Goal: Check status: Check status

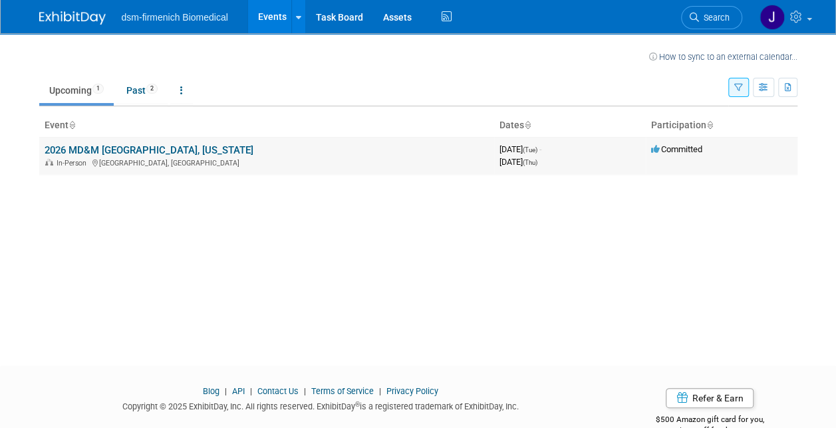
click at [163, 145] on link "2026 MD&M [GEOGRAPHIC_DATA], [US_STATE]" at bounding box center [149, 150] width 209 height 12
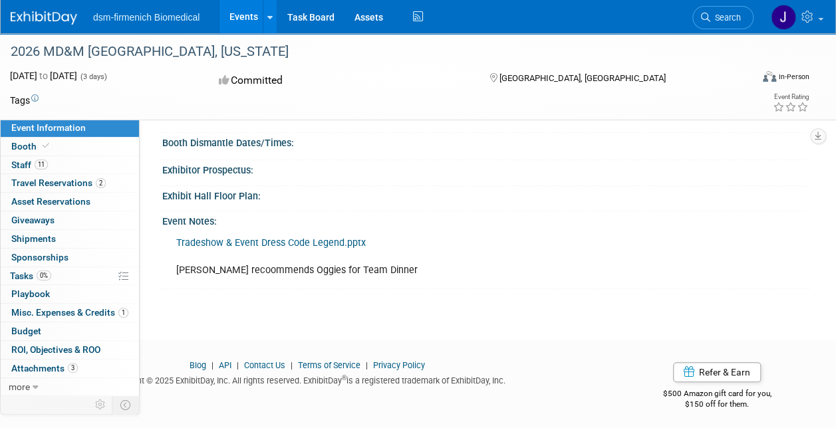
scroll to position [233, 0]
click at [75, 184] on span "Travel Reservations 2" at bounding box center [58, 183] width 94 height 11
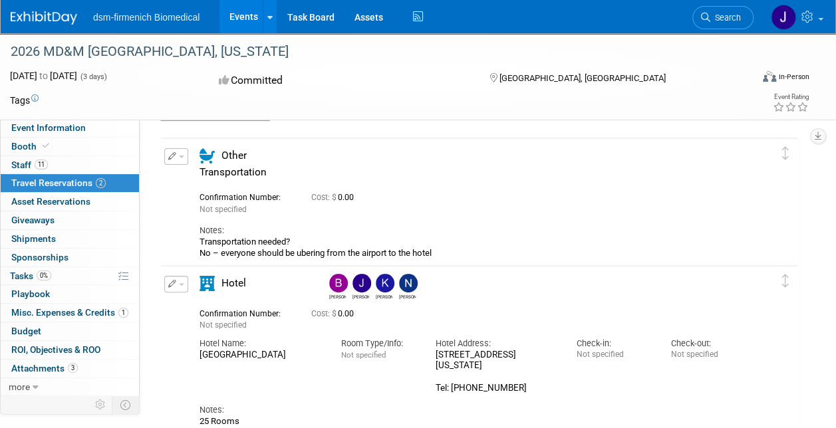
scroll to position [67, 0]
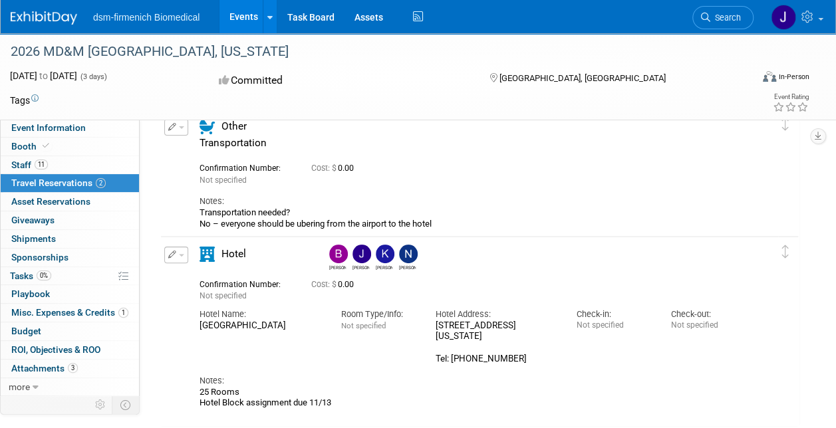
drag, startPoint x: 295, startPoint y: 325, endPoint x: 180, endPoint y: 321, distance: 115.8
click at [180, 321] on div "Edit Reservation Benjamin" at bounding box center [469, 328] width 617 height 162
copy div "Westin Anaheim Resort"
click at [550, 287] on div "Cost: $ 0.00" at bounding box center [513, 285] width 404 height 10
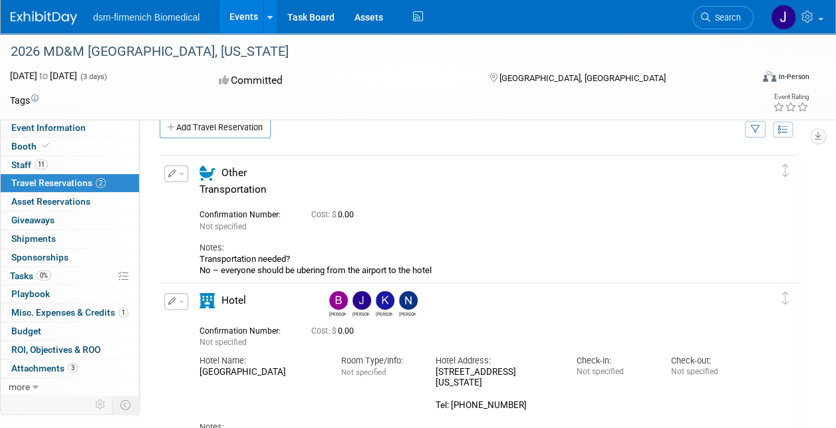
scroll to position [0, 0]
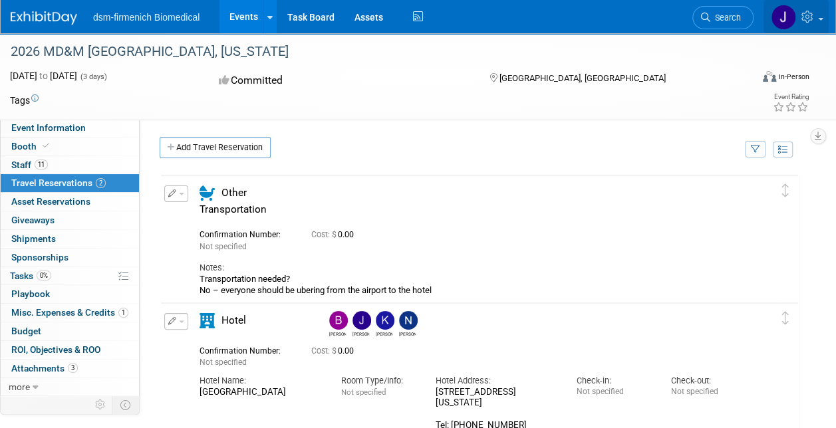
click at [818, 21] on link at bounding box center [796, 16] width 65 height 33
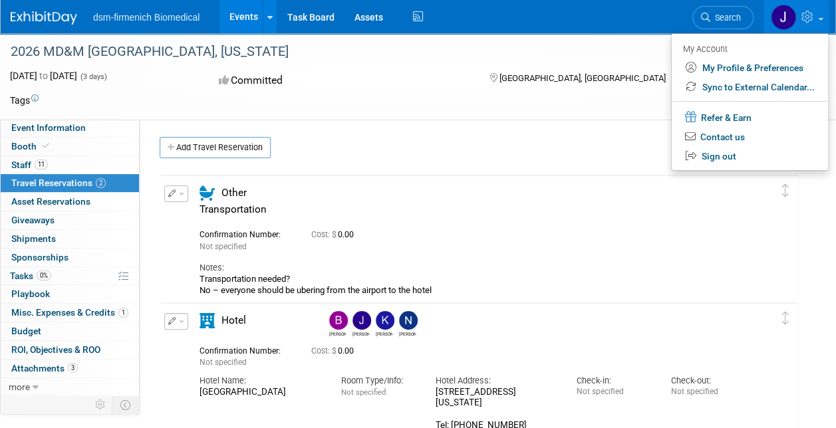
click at [778, 23] on img at bounding box center [783, 17] width 25 height 25
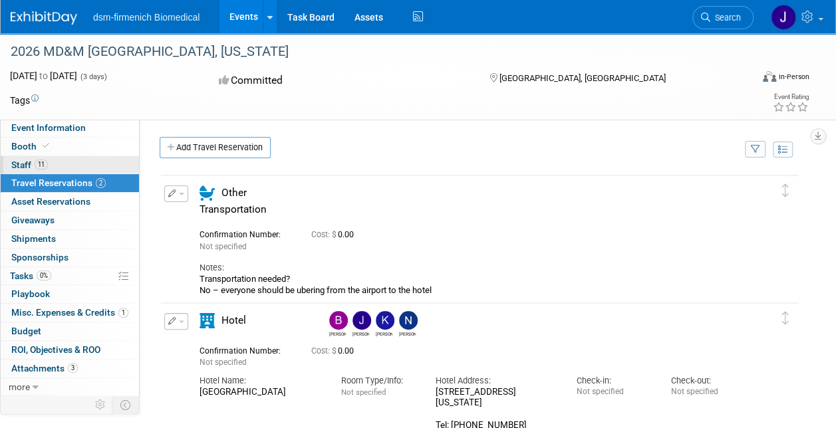
click at [52, 162] on link "11 Staff 11" at bounding box center [70, 165] width 138 height 18
